Goal: Task Accomplishment & Management: Manage account settings

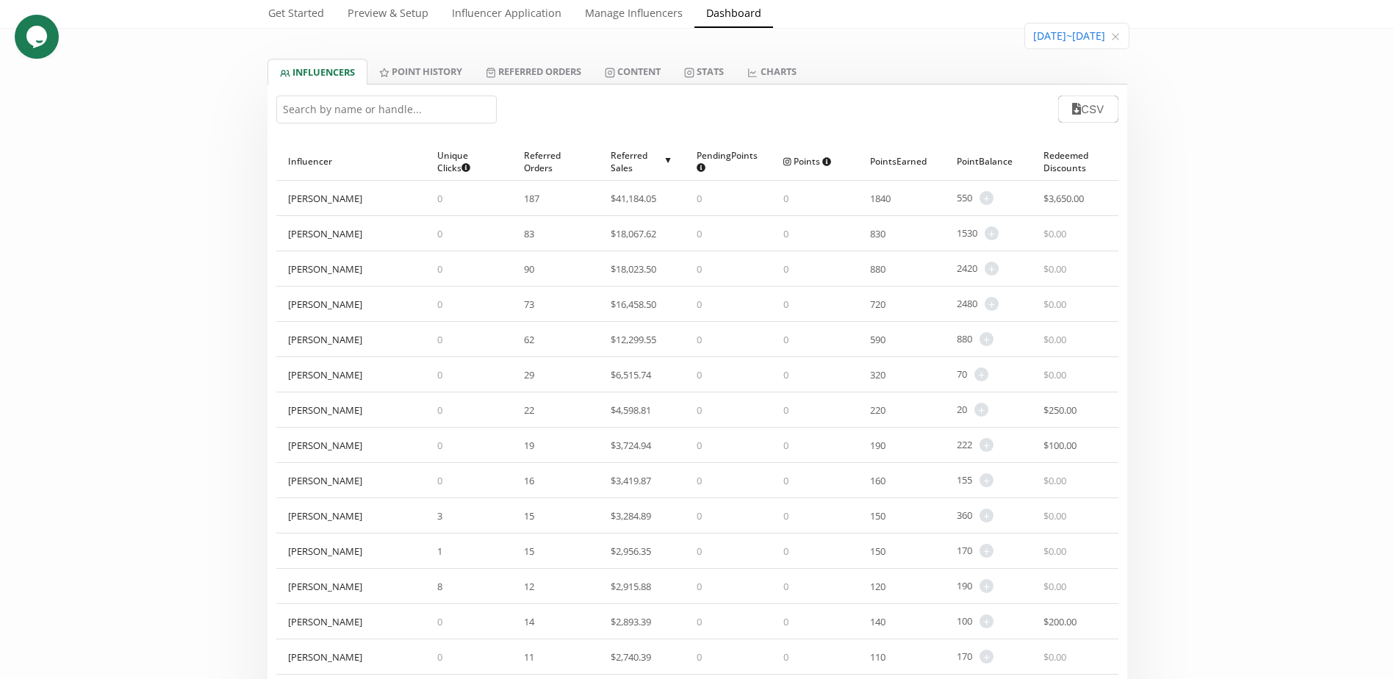
click at [411, 115] on input "text" at bounding box center [386, 110] width 220 height 28
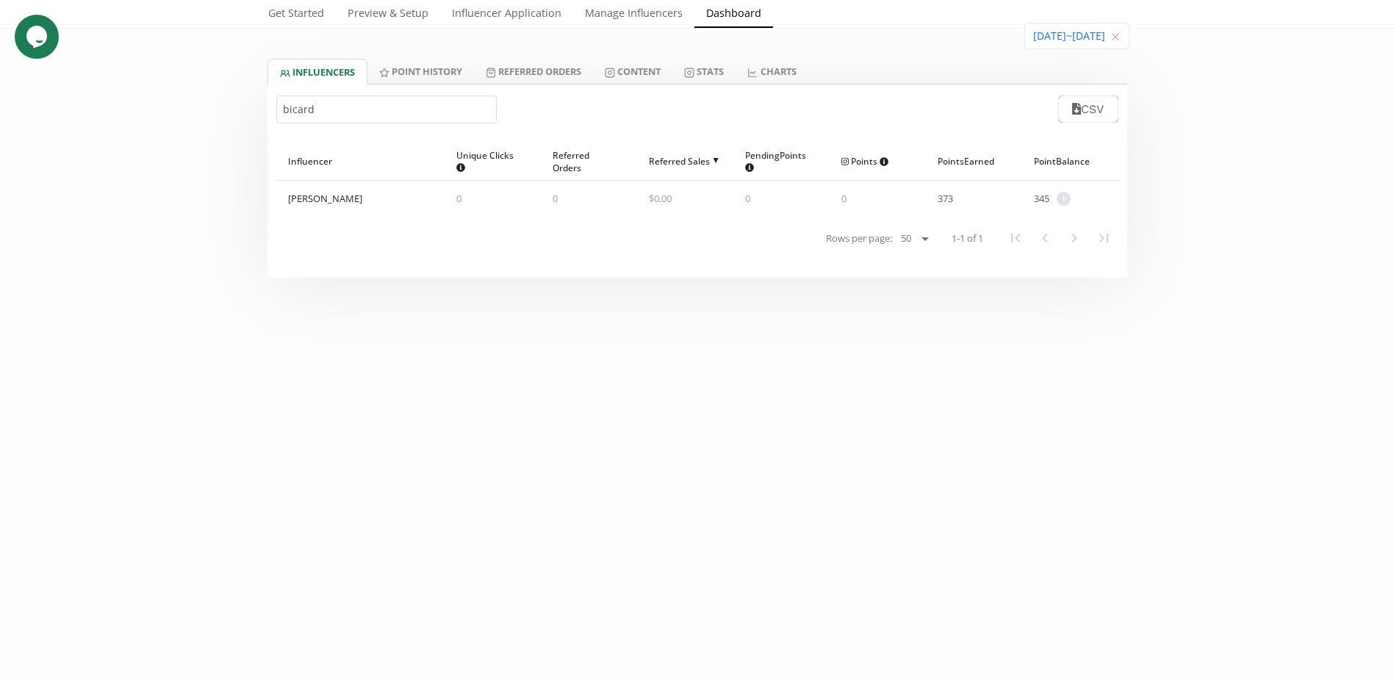
type input "bicard"
click at [943, 199] on span "373" at bounding box center [945, 198] width 15 height 13
click at [1055, 200] on span "+ Adjust point balance" at bounding box center [1059, 199] width 21 height 14
click at [1065, 199] on span "+" at bounding box center [1064, 199] width 14 height 14
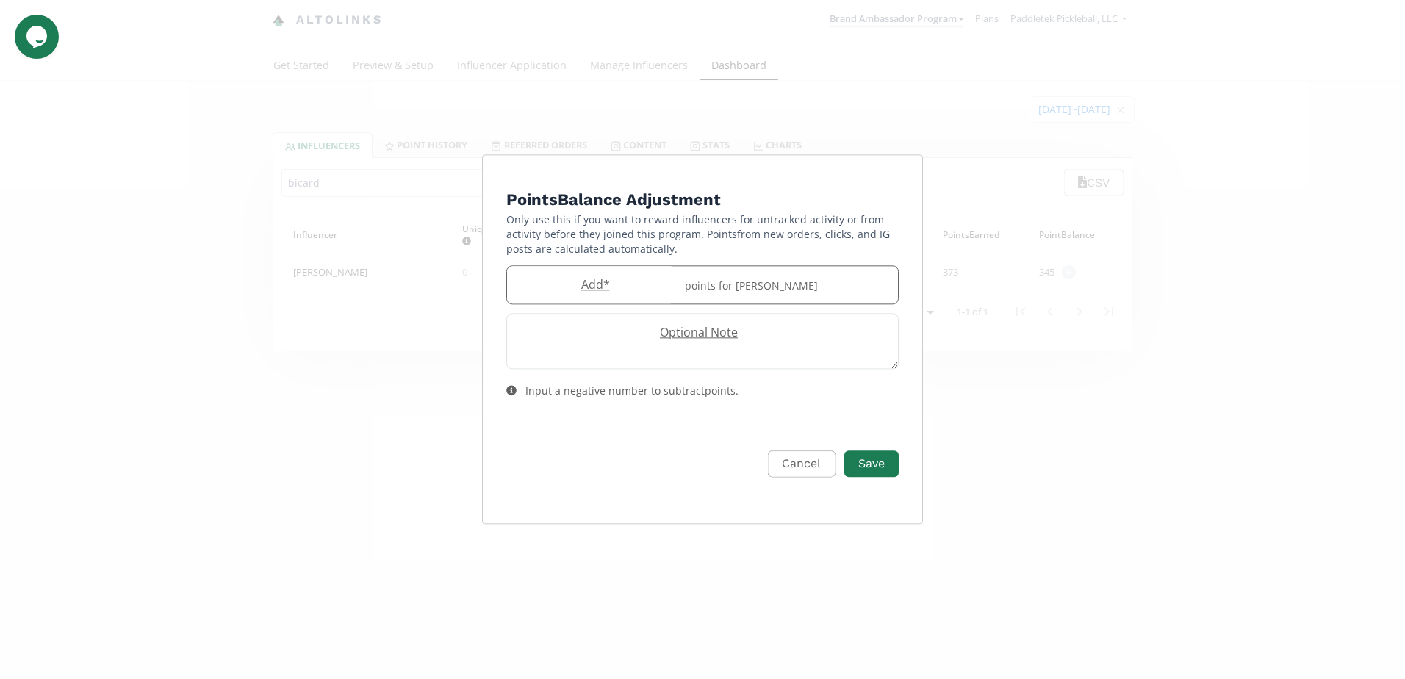
click at [631, 284] on label "Add *" at bounding box center [591, 284] width 169 height 17
type input "10"
click at [871, 460] on button "Save" at bounding box center [871, 464] width 59 height 32
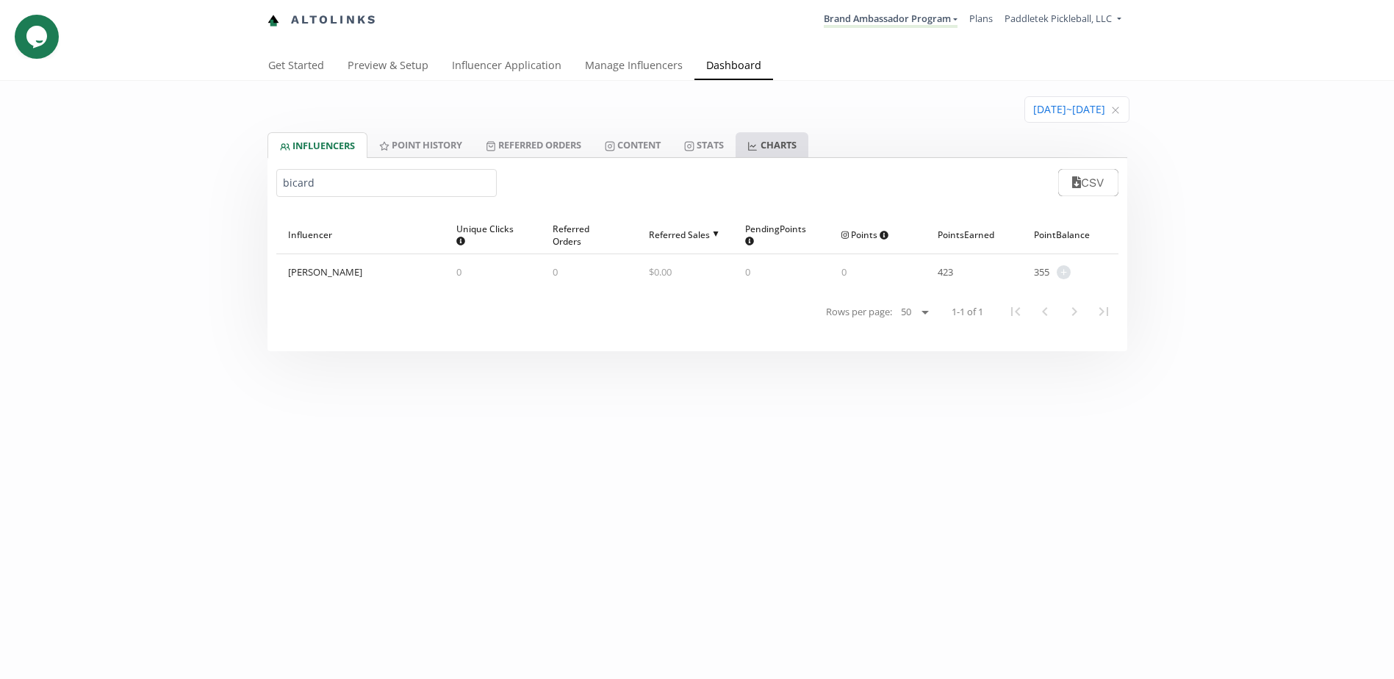
click at [783, 149] on link "CHARTS" at bounding box center [772, 144] width 72 height 25
